Goal: Information Seeking & Learning: Understand process/instructions

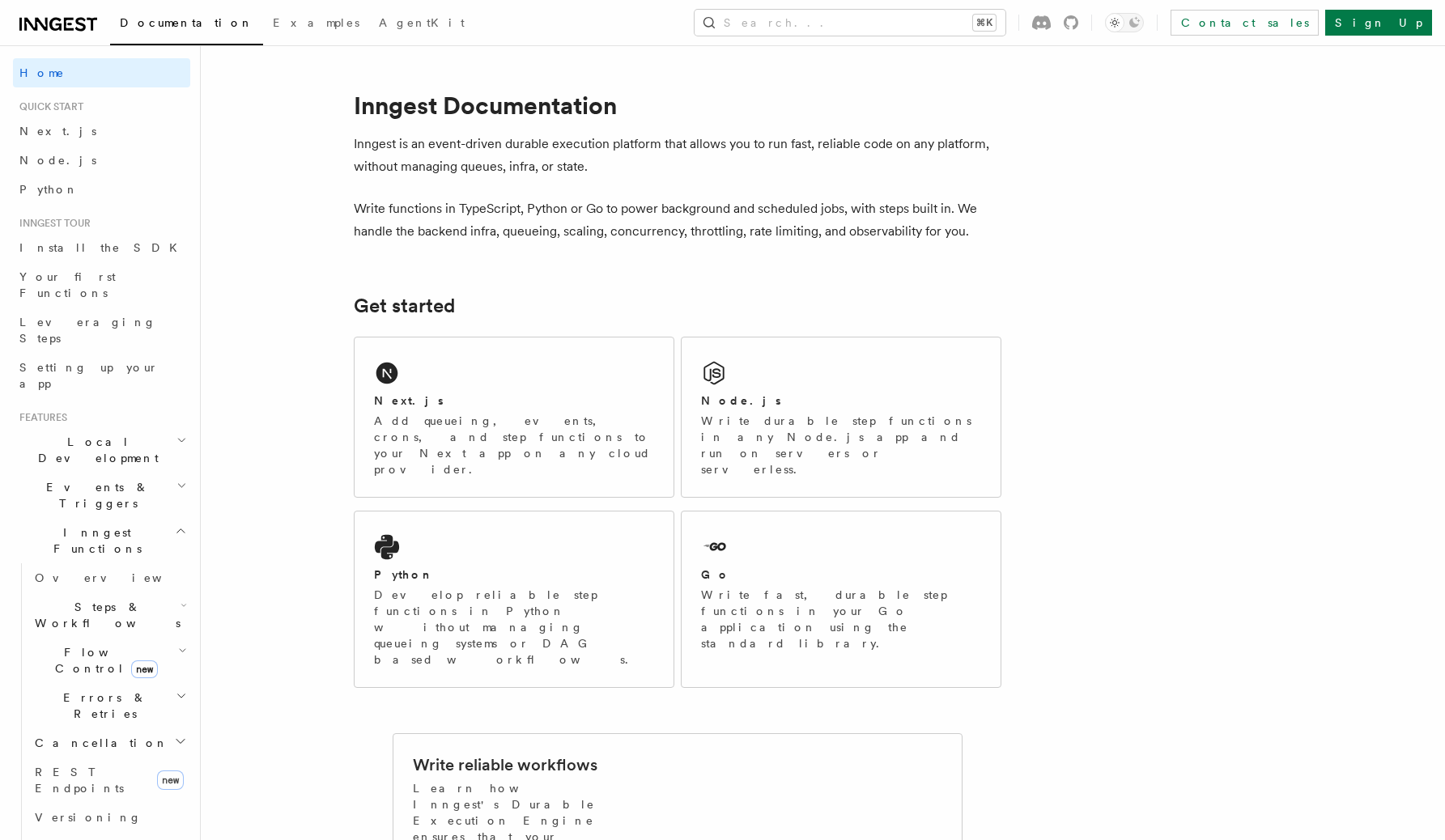
click at [85, 434] on span "Local Development" at bounding box center [94, 450] width 163 height 33
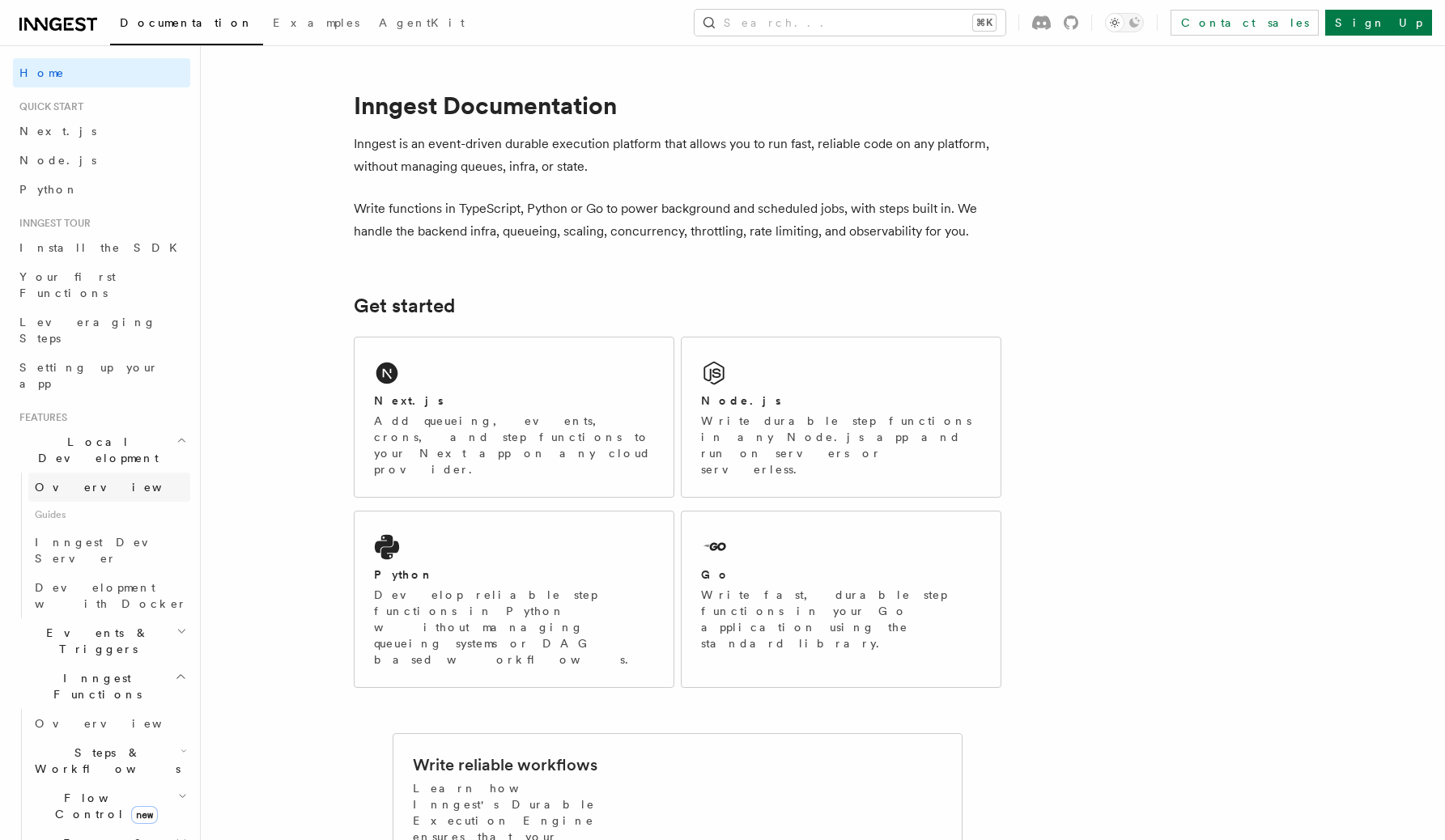
click at [82, 472] on link "Overview" at bounding box center [108, 486] width 161 height 29
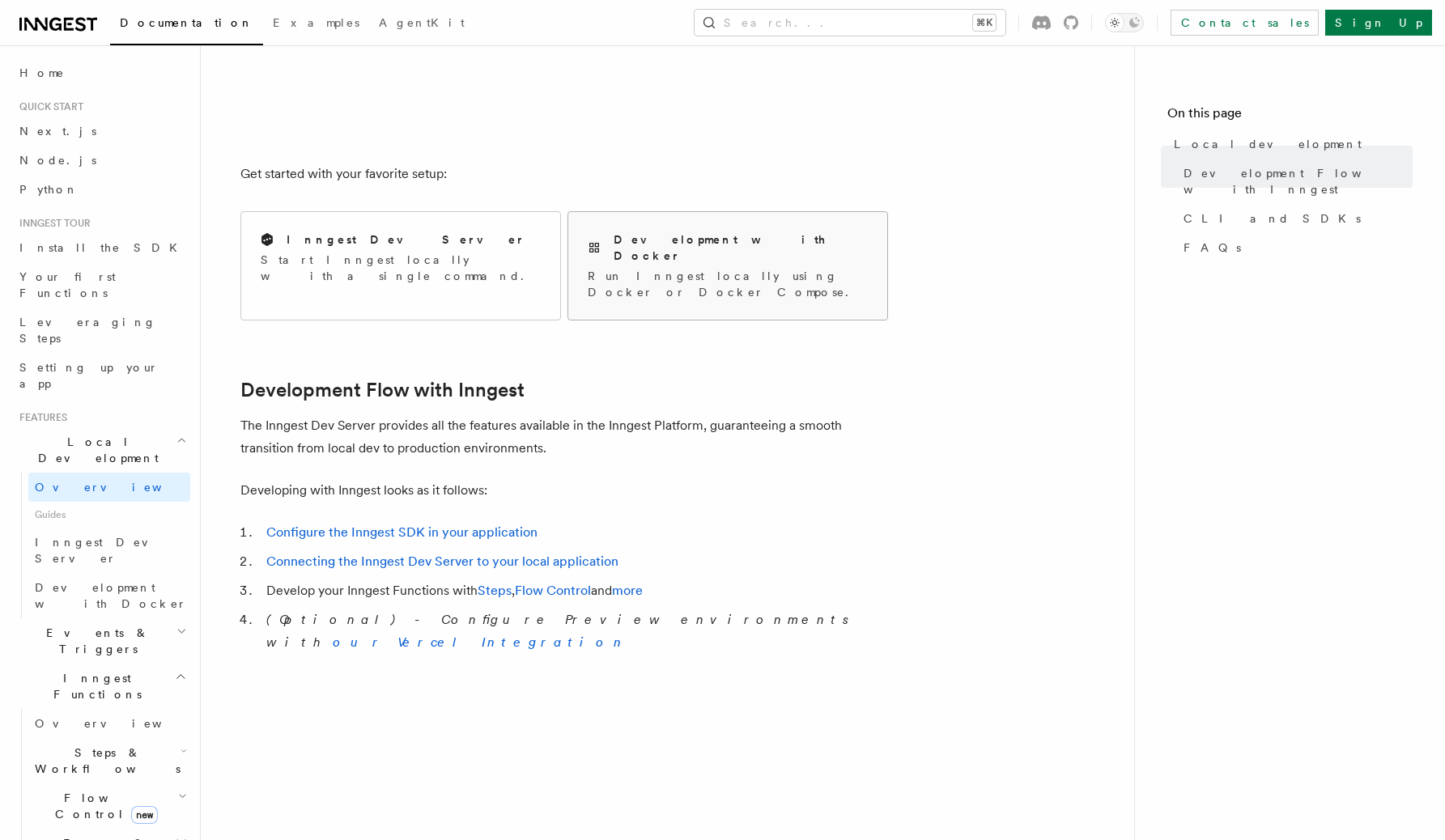
scroll to position [502, 0]
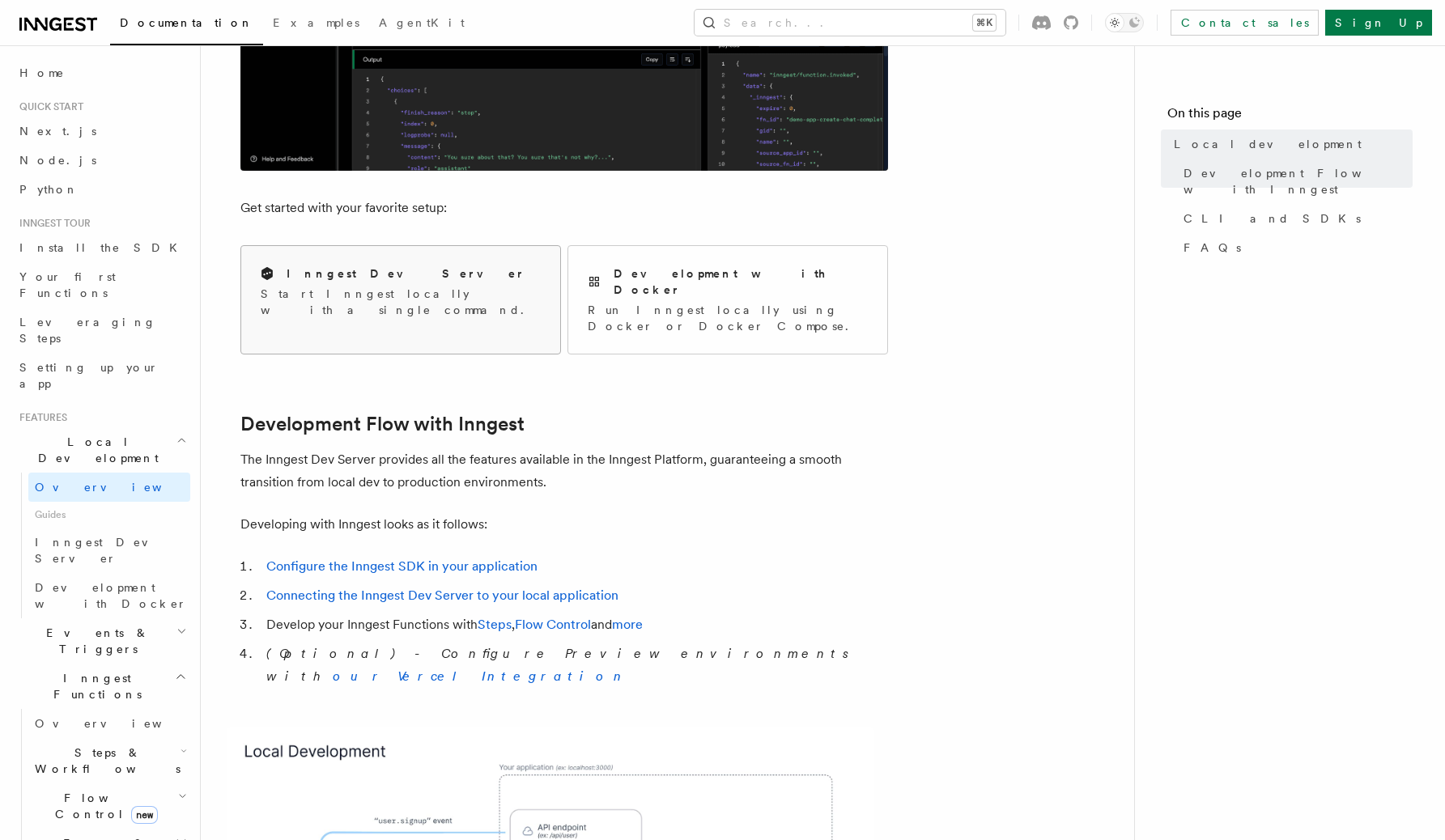
click at [446, 292] on p "Start Inngest locally with a single command." at bounding box center [400, 301] width 280 height 33
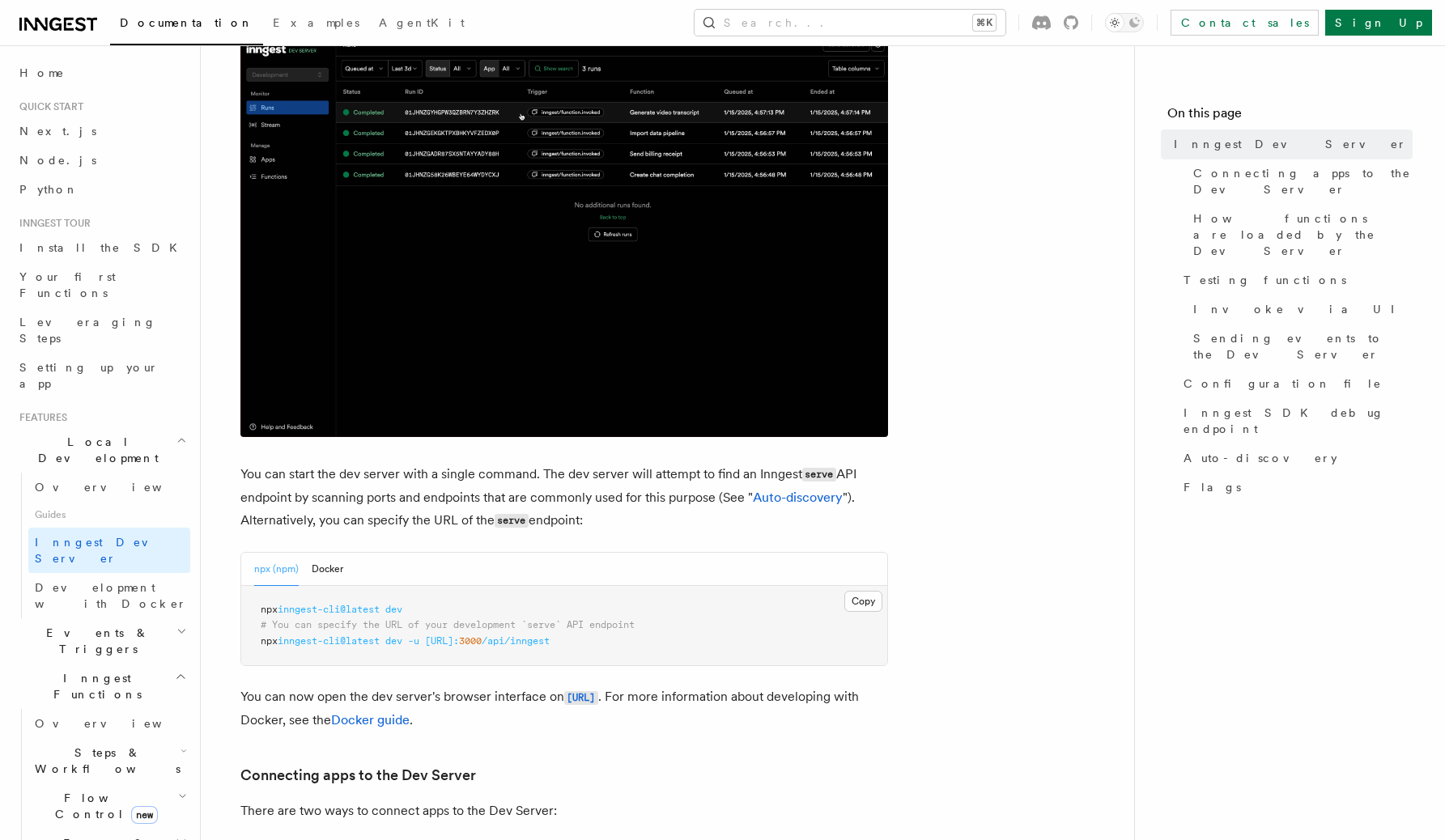
scroll to position [360, 0]
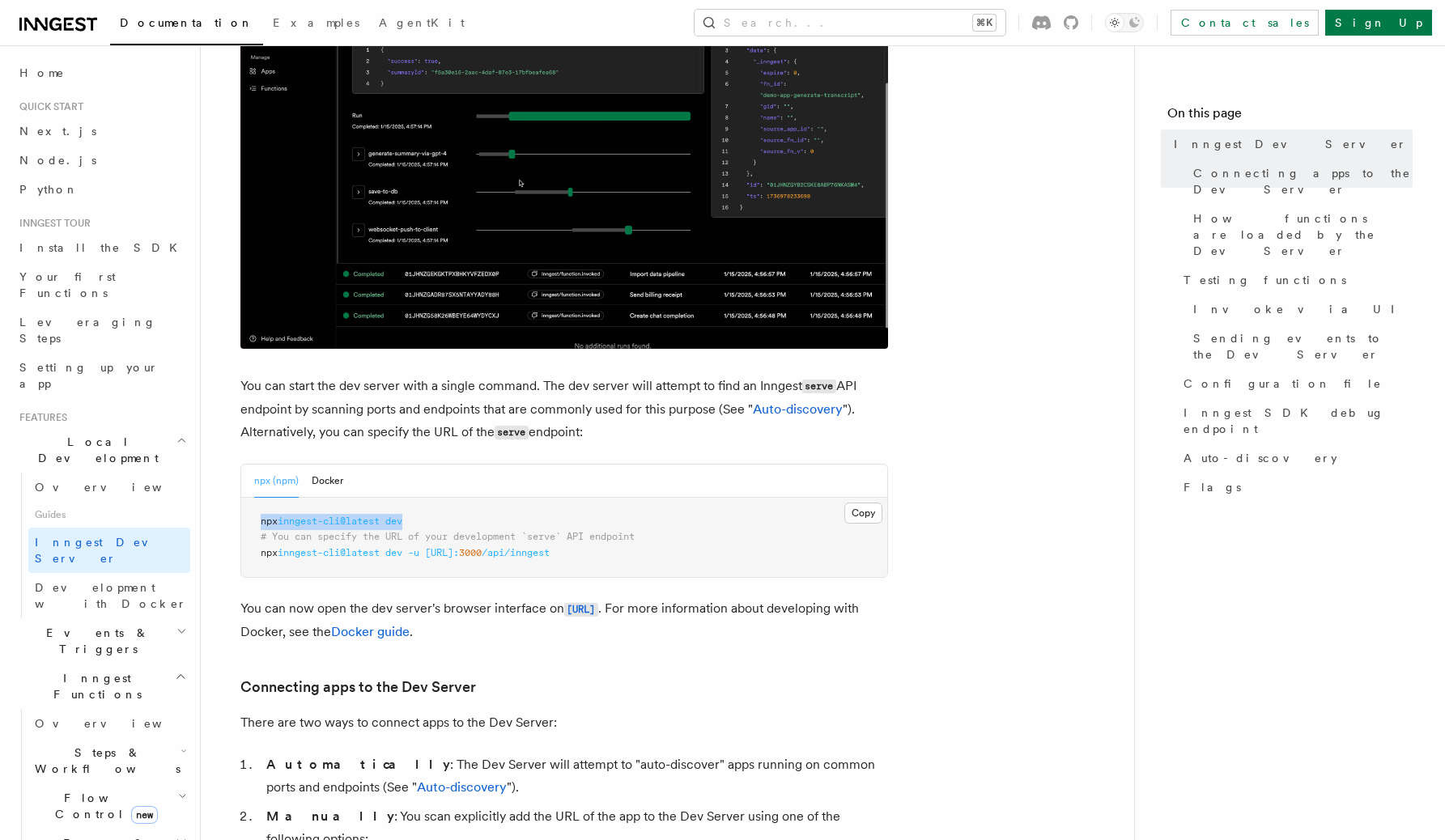
drag, startPoint x: 427, startPoint y: 527, endPoint x: 258, endPoint y: 521, distance: 169.1
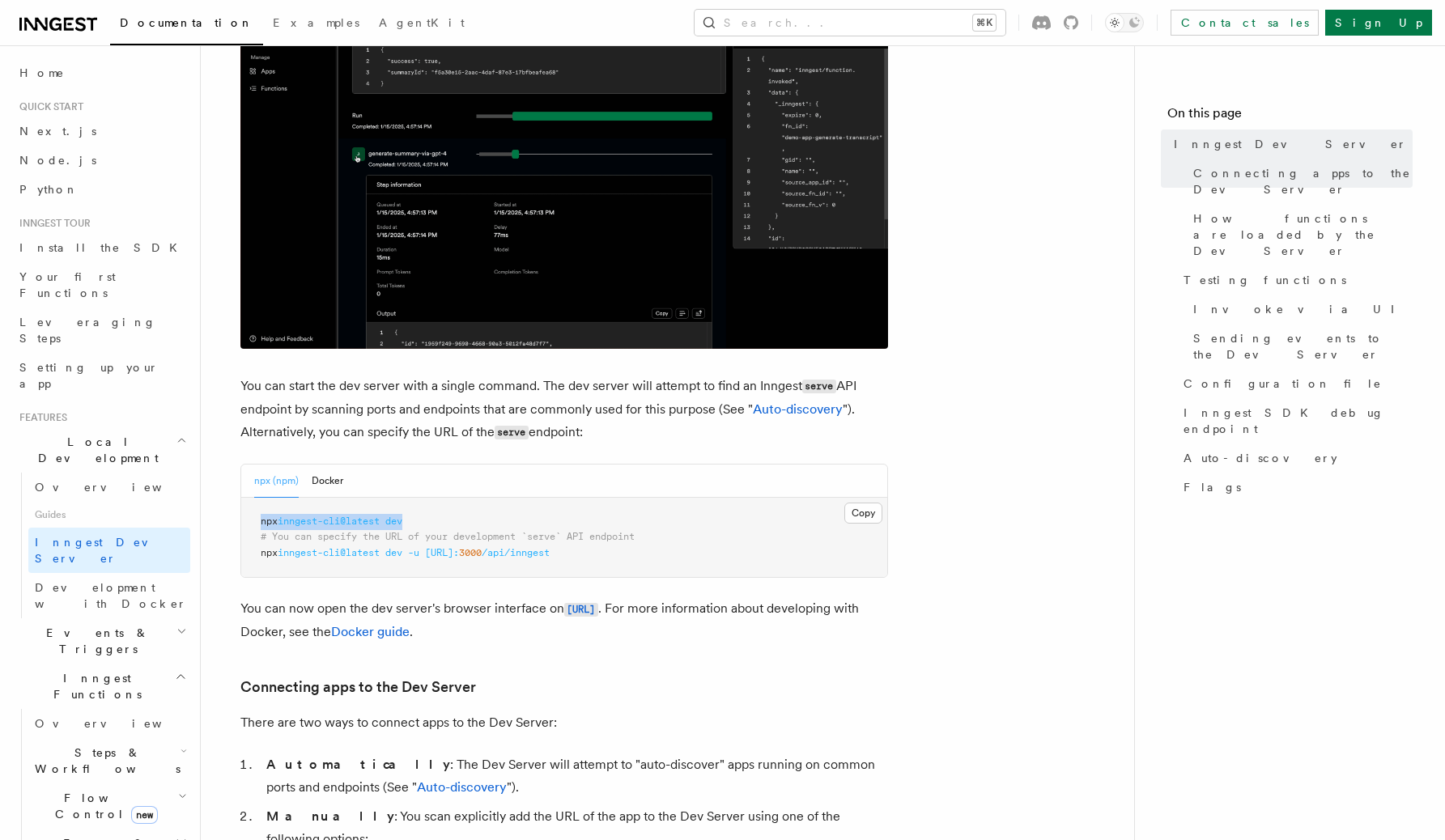
click at [258, 521] on pre "npx inngest-cli@latest dev # You can specify the URL of your development `serve…" at bounding box center [564, 538] width 646 height 80
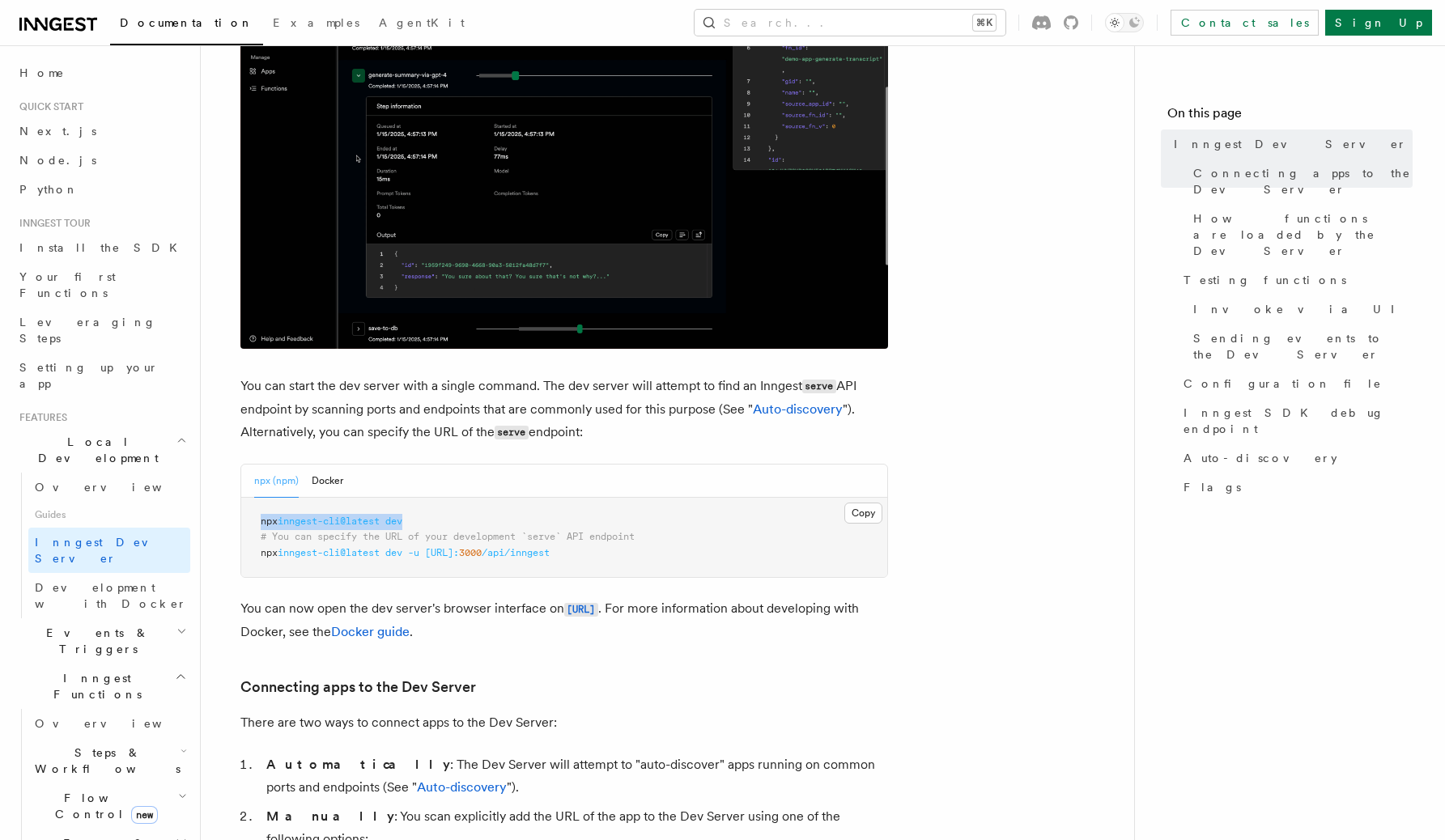
copy span "npx inngest-cli@latest dev"
